Goal: Obtain resource: Download file/media

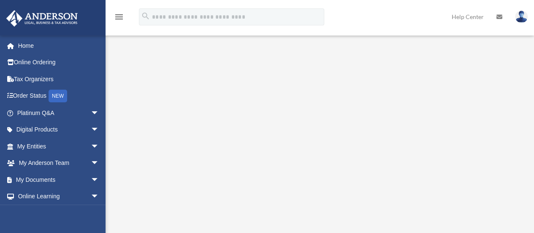
scroll to position [49, 0]
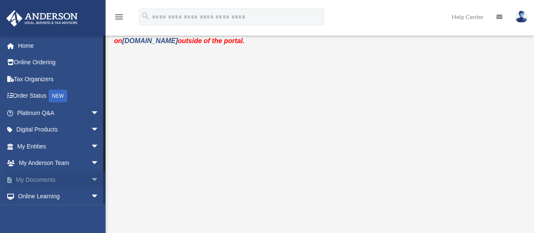
click at [91, 175] on span "arrow_drop_down" at bounding box center [99, 179] width 17 height 17
click at [37, 193] on link "Box" at bounding box center [62, 196] width 100 height 17
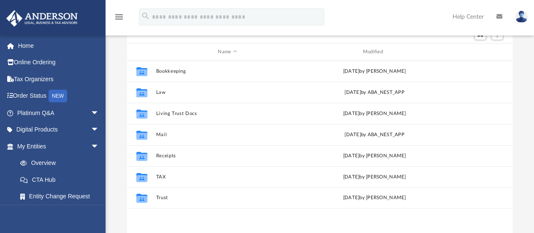
scroll to position [96, 0]
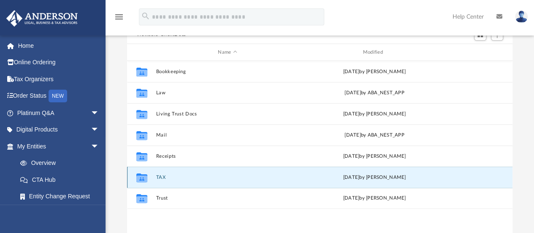
click at [164, 178] on button "TAX" at bounding box center [227, 176] width 143 height 5
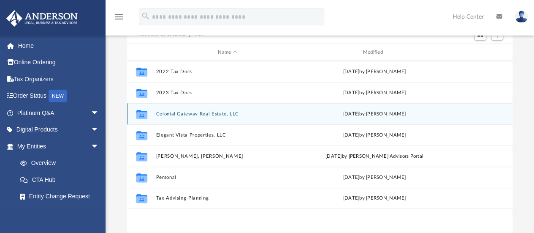
click at [217, 113] on button "Colonial Gateway Real Estate, LLC" at bounding box center [227, 113] width 143 height 5
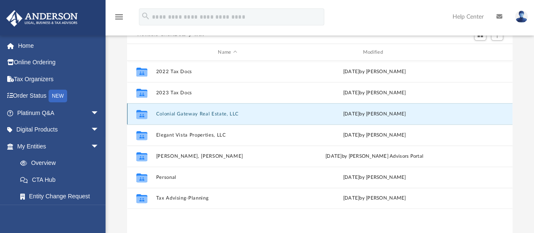
click at [217, 113] on button "Colonial Gateway Real Estate, LLC" at bounding box center [227, 113] width 143 height 5
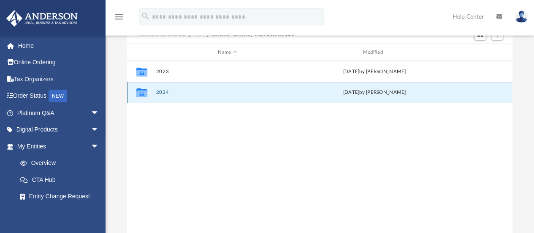
click at [182, 95] on button "2024" at bounding box center [227, 92] width 143 height 5
click at [167, 90] on button "2024" at bounding box center [227, 92] width 143 height 5
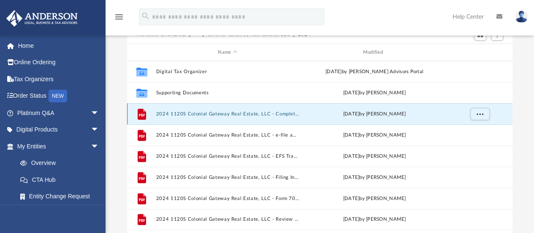
click at [282, 113] on button "2024 1120S Colonial Gateway Real Estate, LLC - Completed Copy.pdf" at bounding box center [227, 113] width 143 height 5
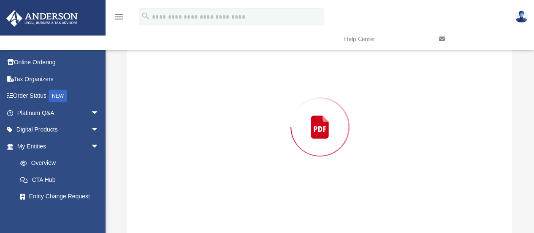
click at [282, 113] on div "Preview" at bounding box center [320, 127] width 386 height 218
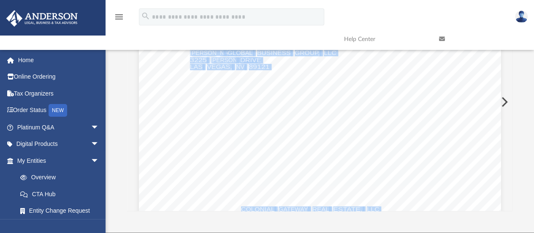
scroll to position [121, 0]
click at [506, 100] on button "Preview" at bounding box center [504, 102] width 19 height 24
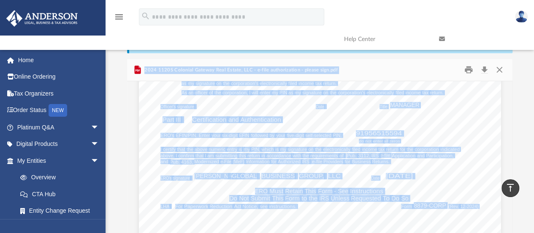
scroll to position [31, 0]
